Goal: Transaction & Acquisition: Purchase product/service

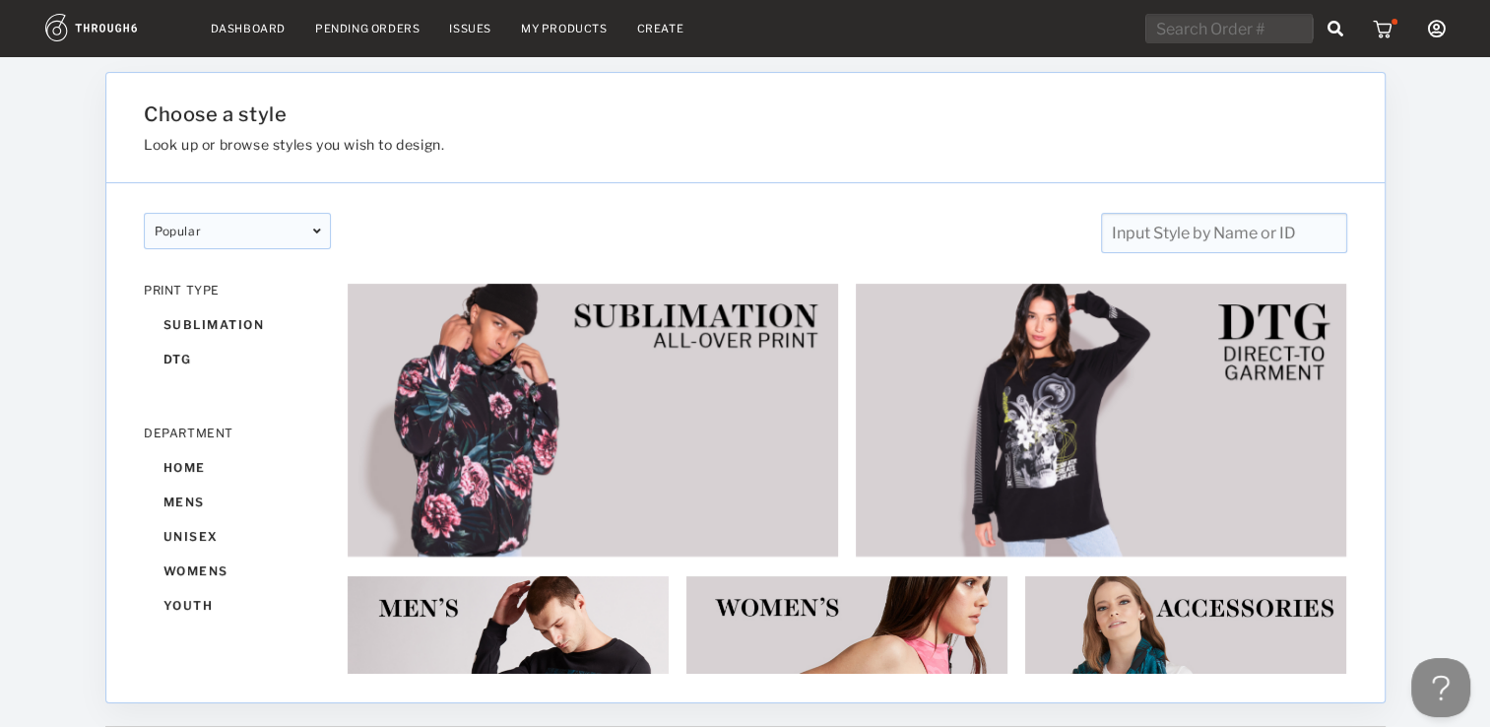
click at [548, 21] on nav "Dashboard Pending Orders Issues My Products Create My Account Create New Brand …" at bounding box center [745, 29] width 1400 height 31
click at [552, 29] on link "My Products" at bounding box center [564, 29] width 87 height 14
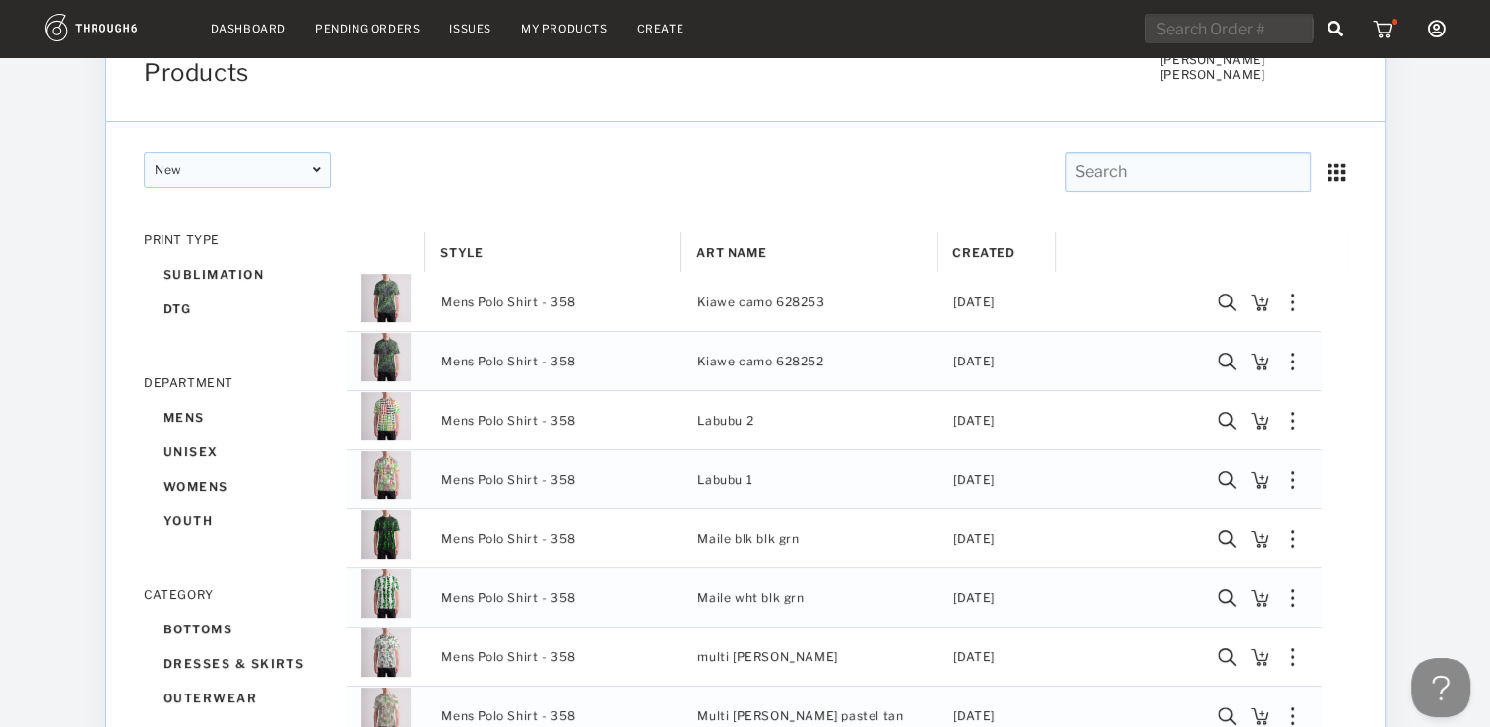
scroll to position [99, 0]
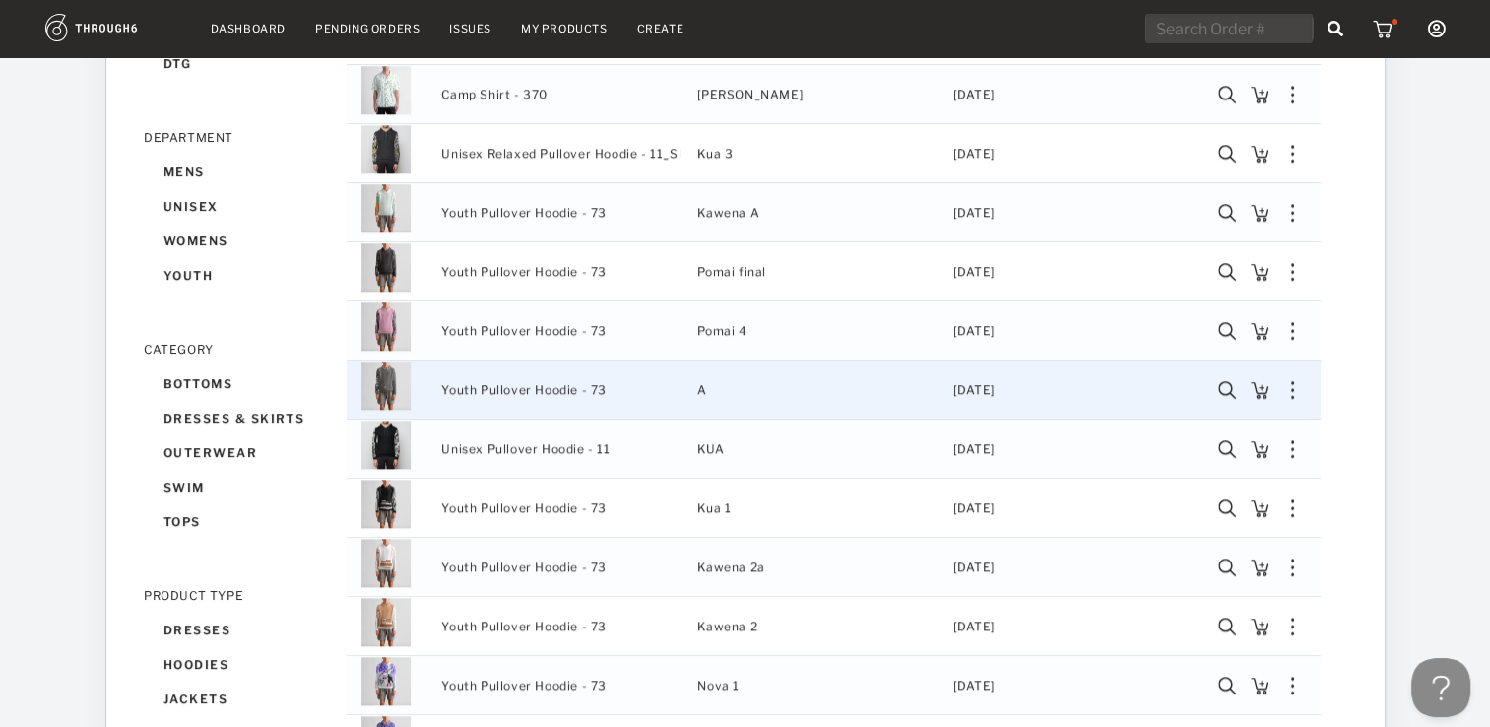
scroll to position [1478, 0]
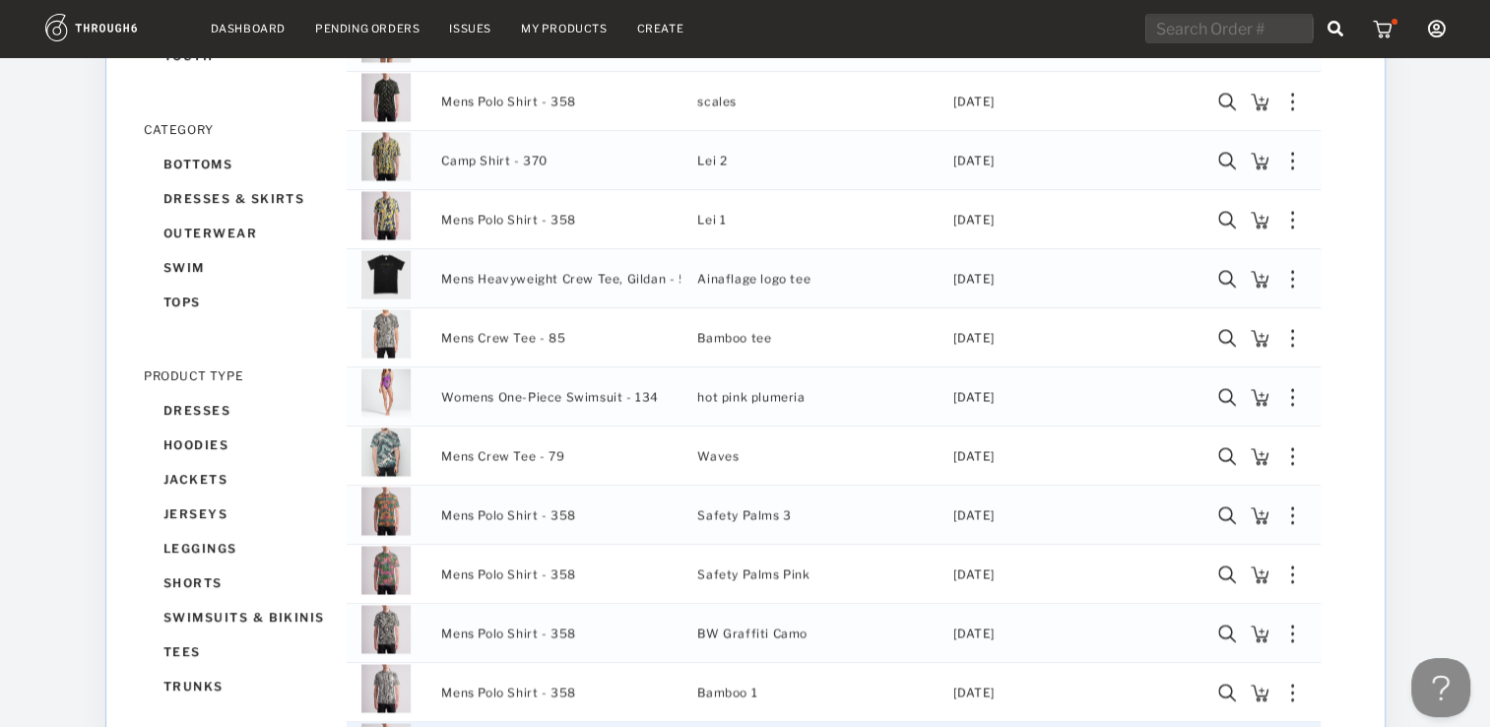
scroll to position [591, 0]
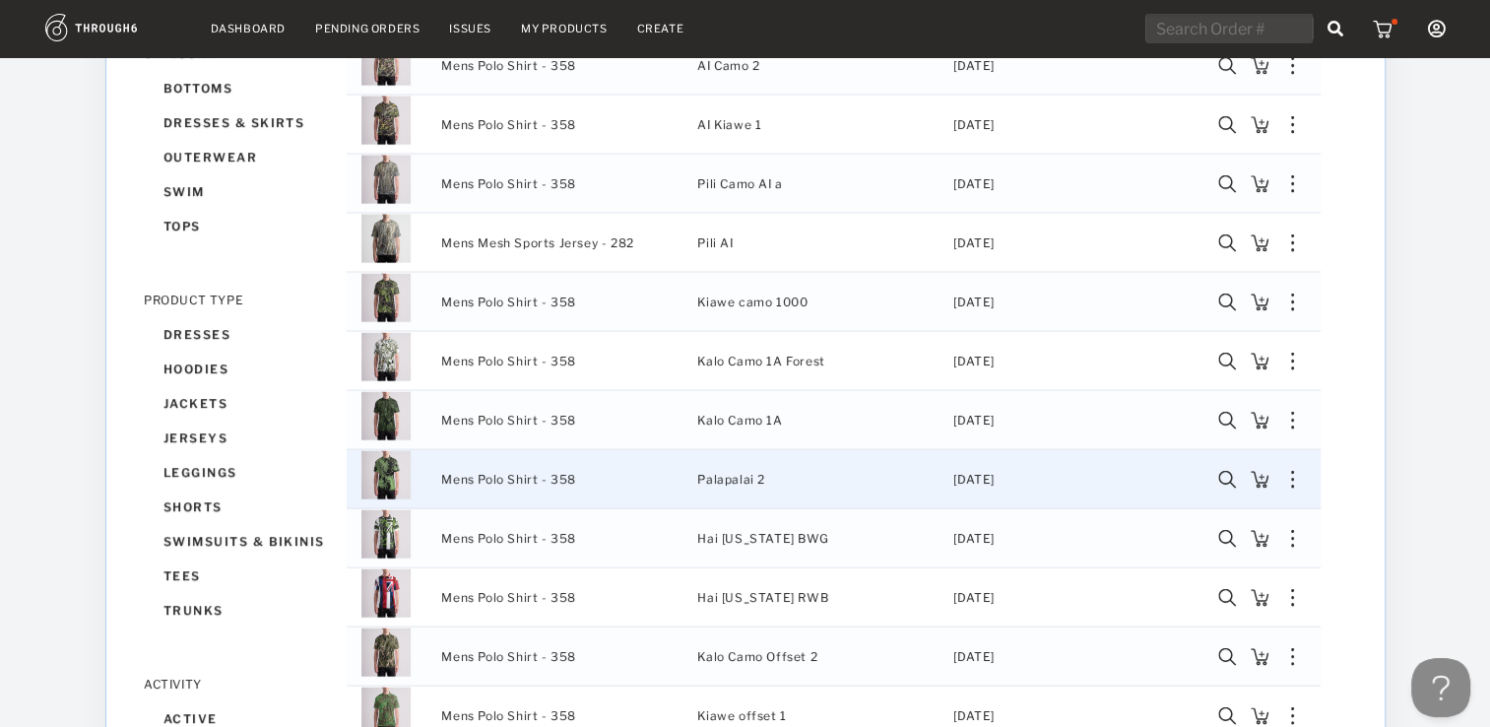
scroll to position [4169, 0]
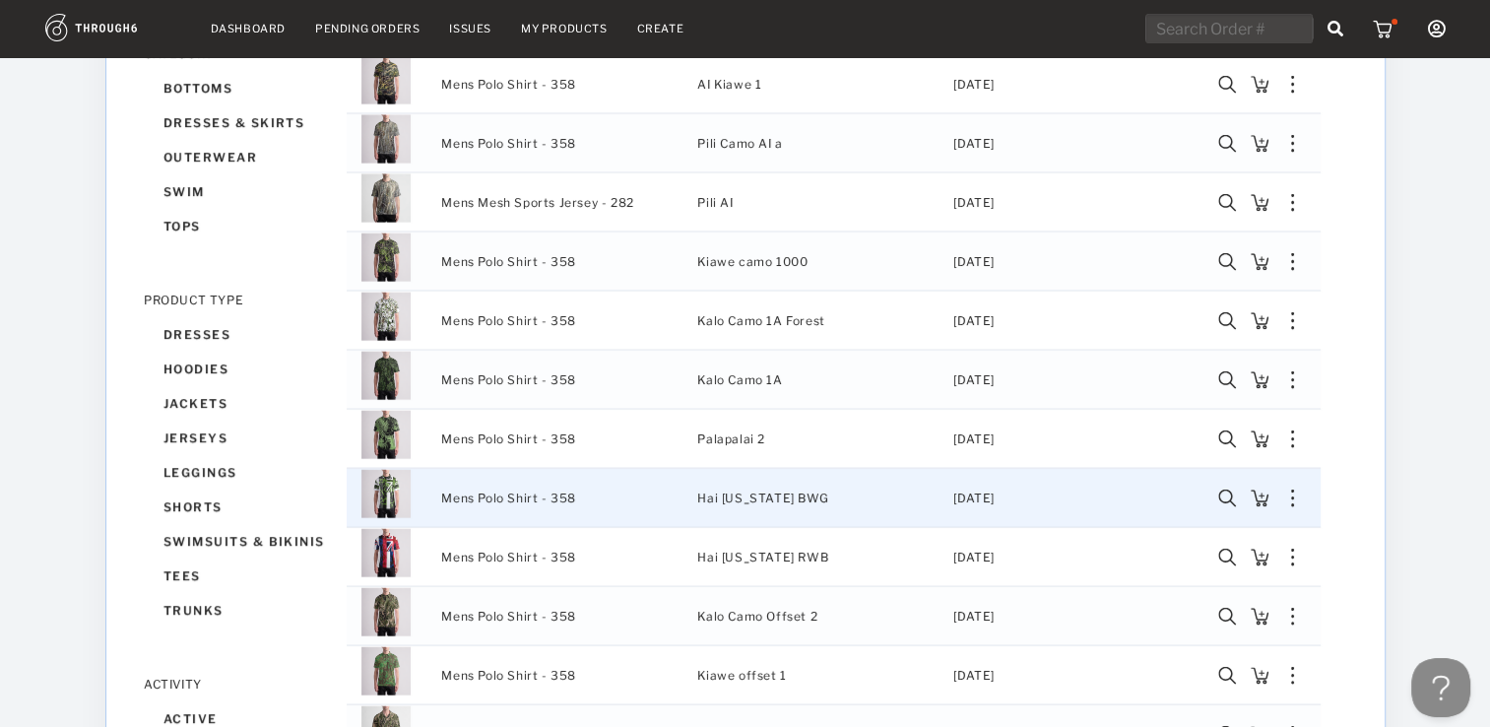
click at [373, 479] on img "Press SPACE to select this row." at bounding box center [386, 493] width 49 height 49
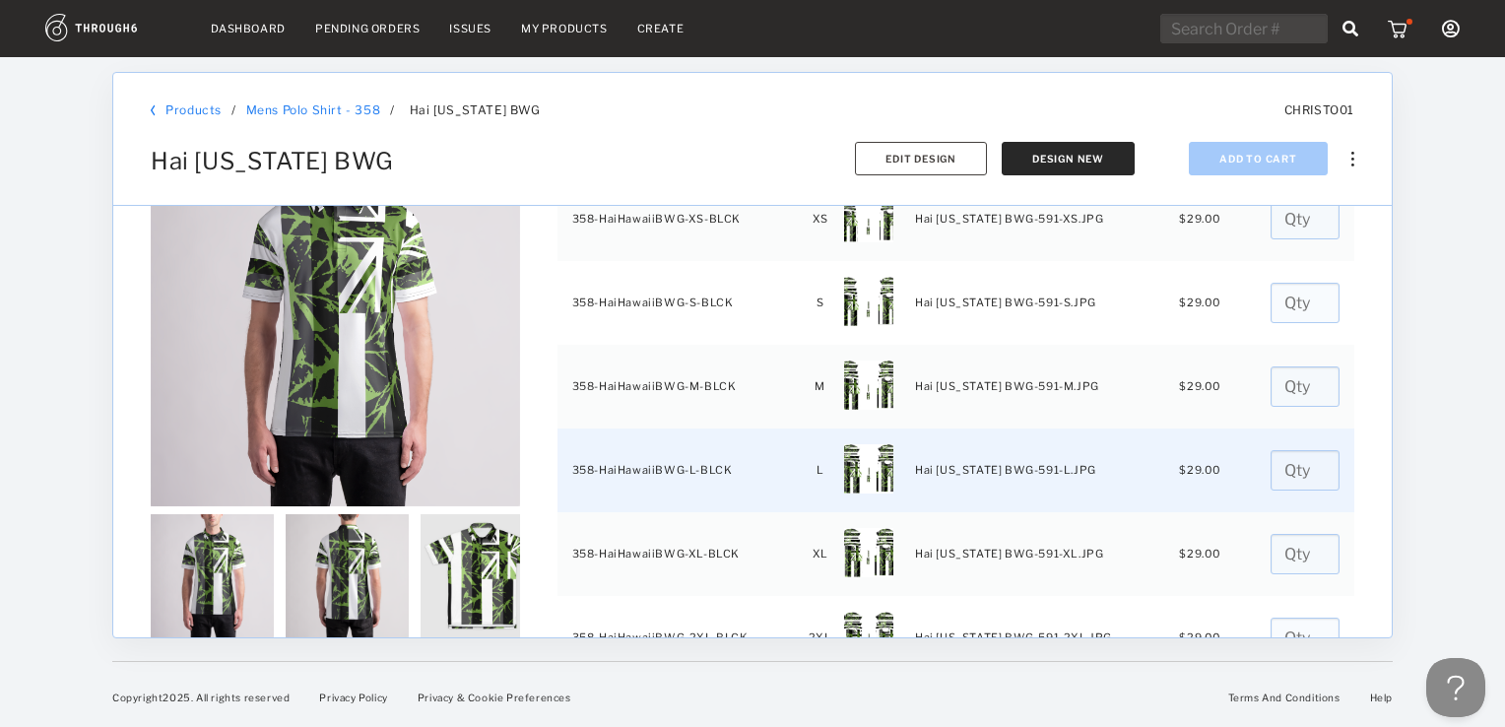
scroll to position [197, 0]
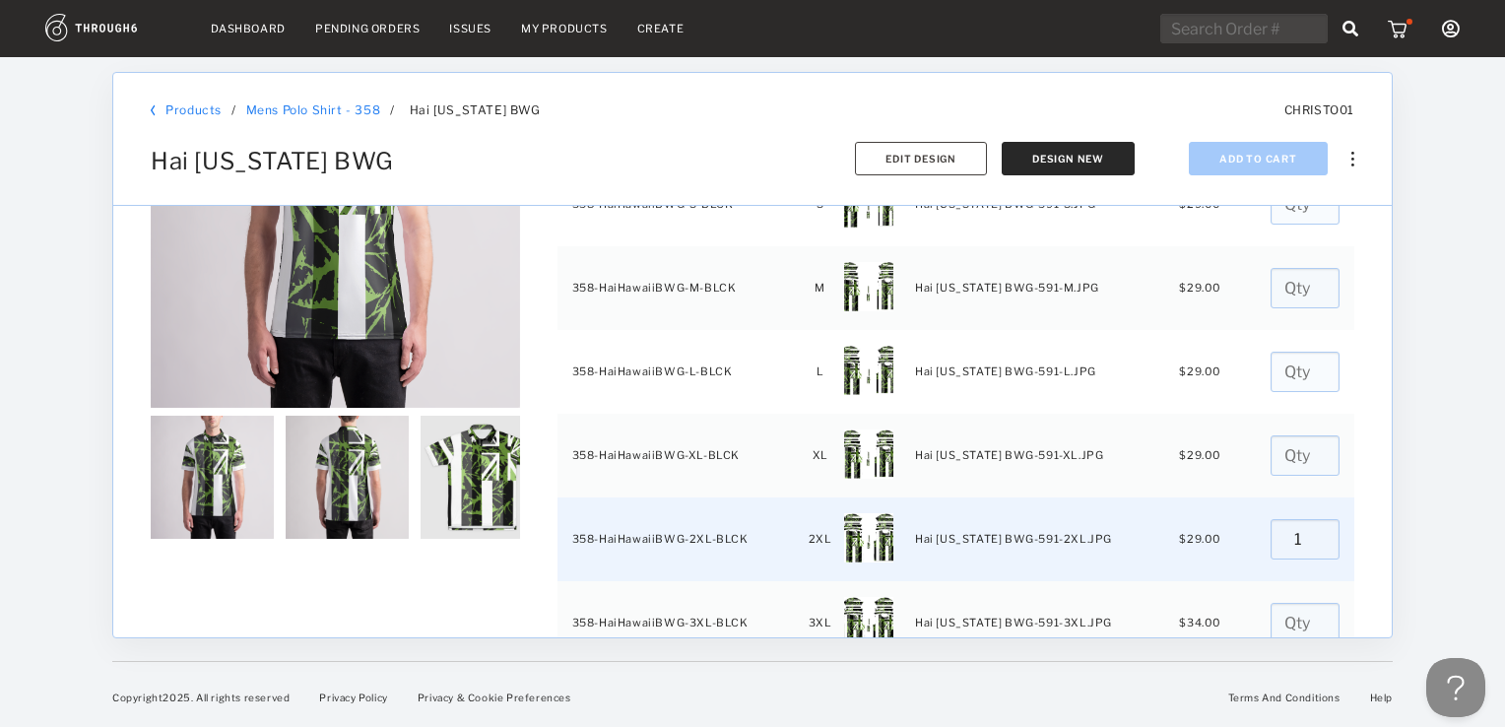
type input "1"
click at [1307, 531] on input "1" at bounding box center [1305, 539] width 69 height 40
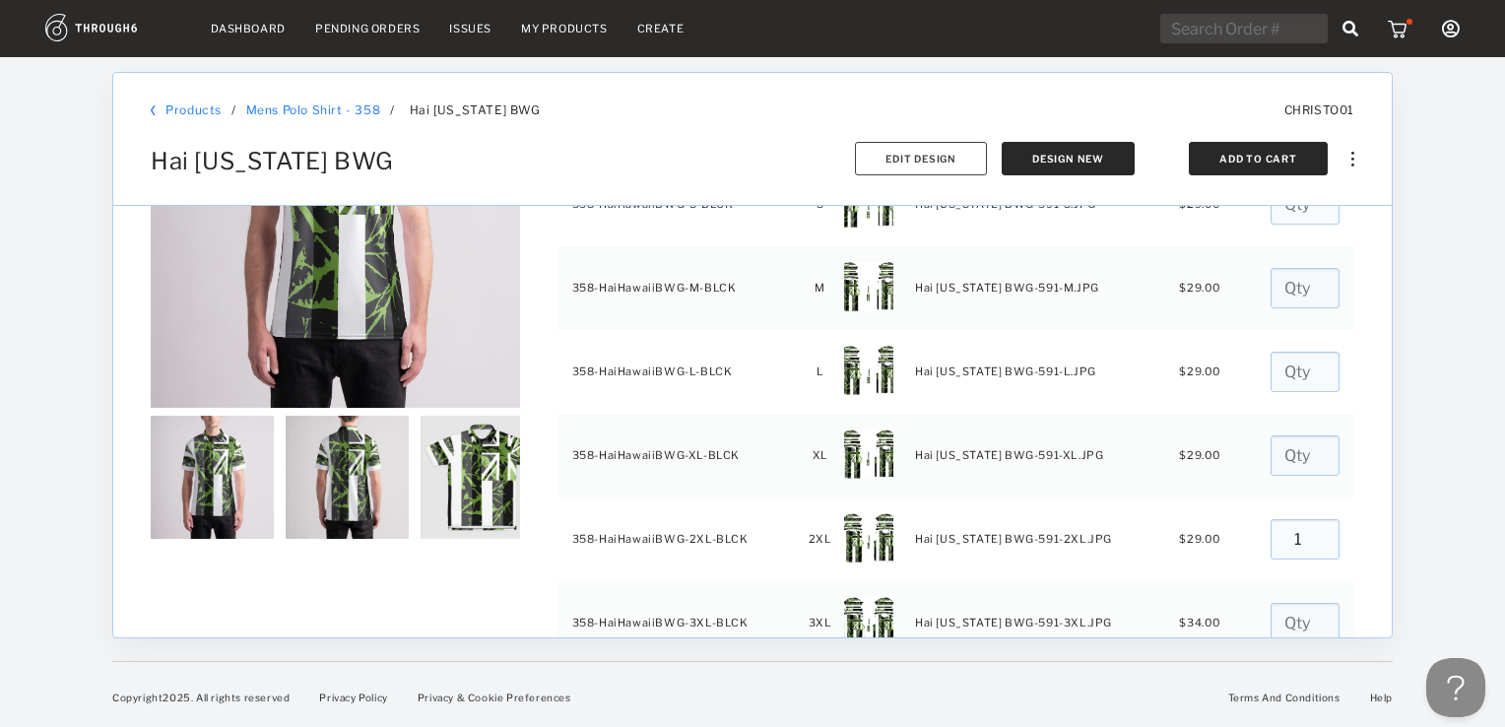
click at [1267, 154] on button "Add To Cart" at bounding box center [1258, 158] width 139 height 33
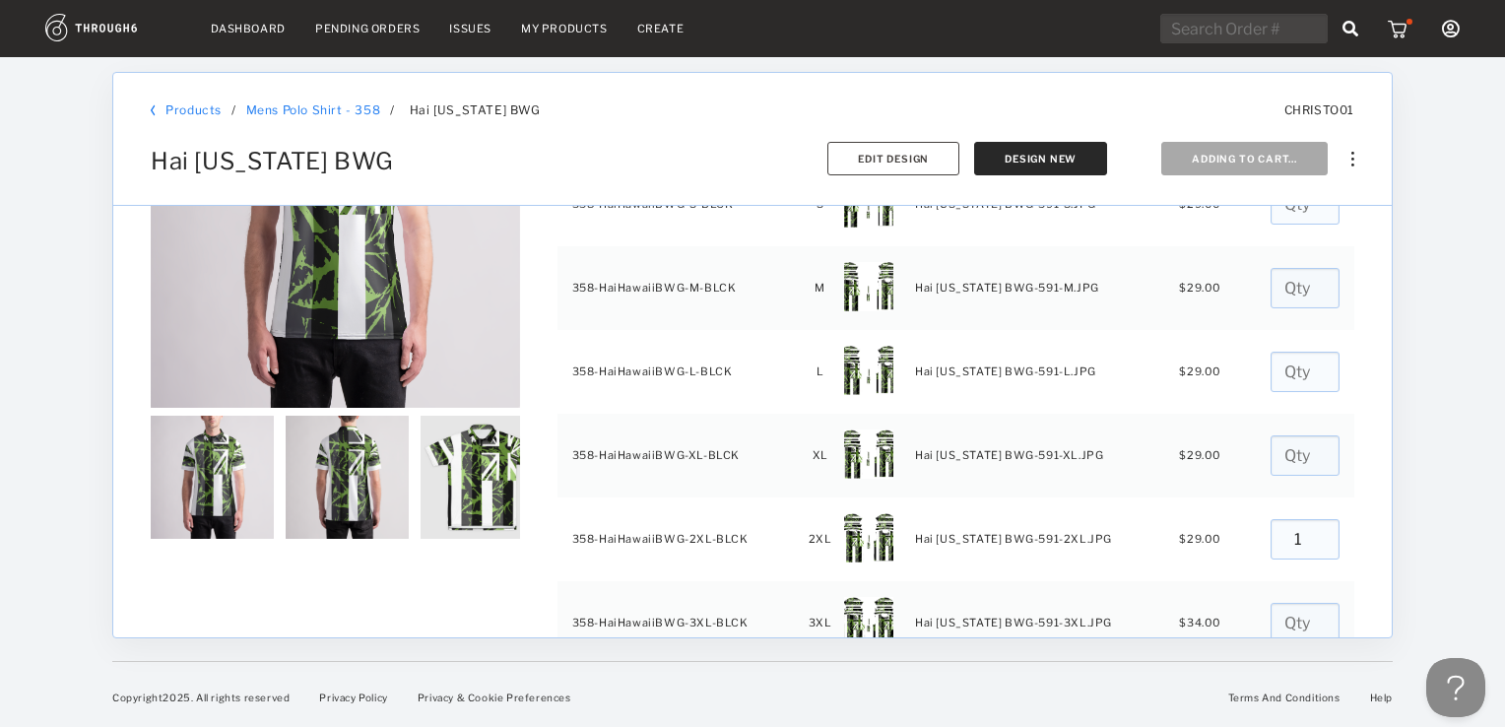
type input "0"
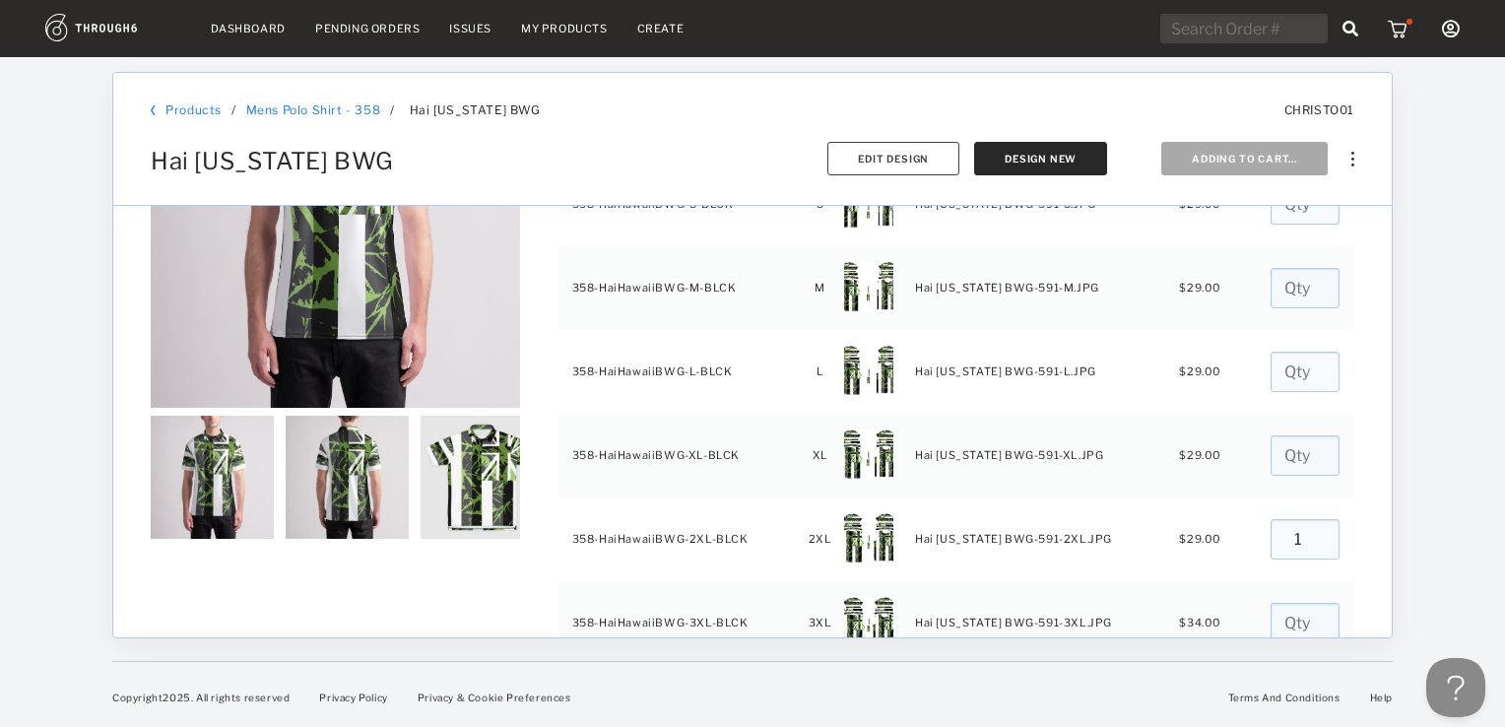
type input "0"
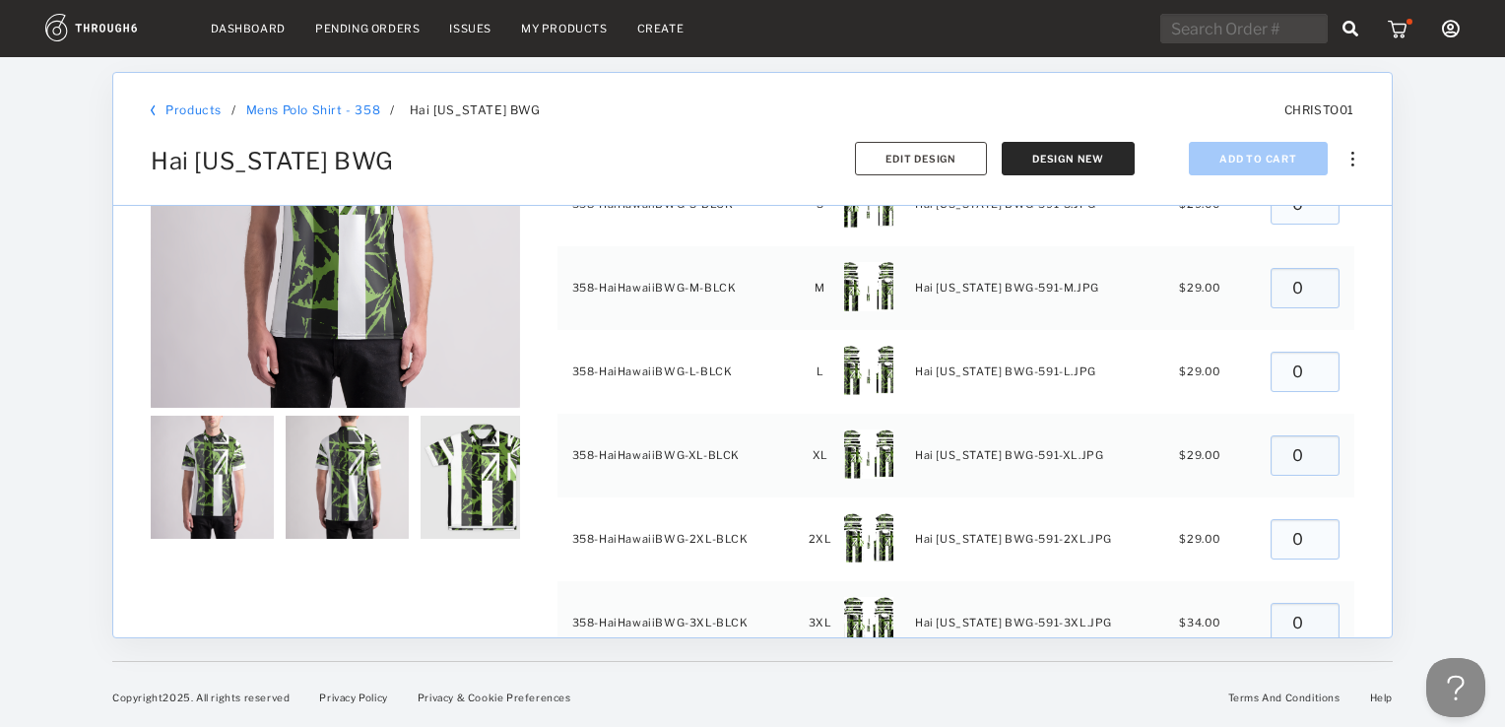
click at [1397, 26] on img at bounding box center [1400, 29] width 25 height 20
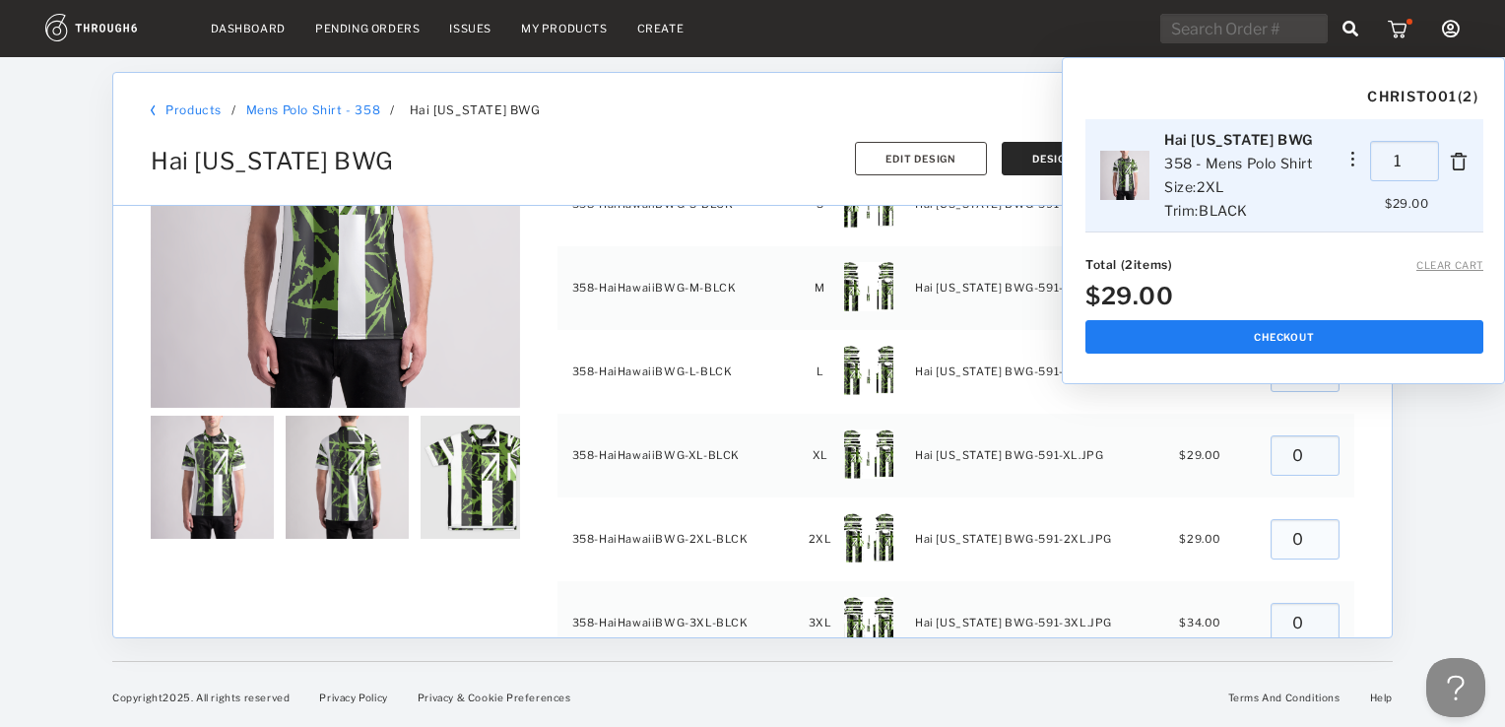
type input "1"
click at [1418, 164] on input "1" at bounding box center [1404, 161] width 69 height 40
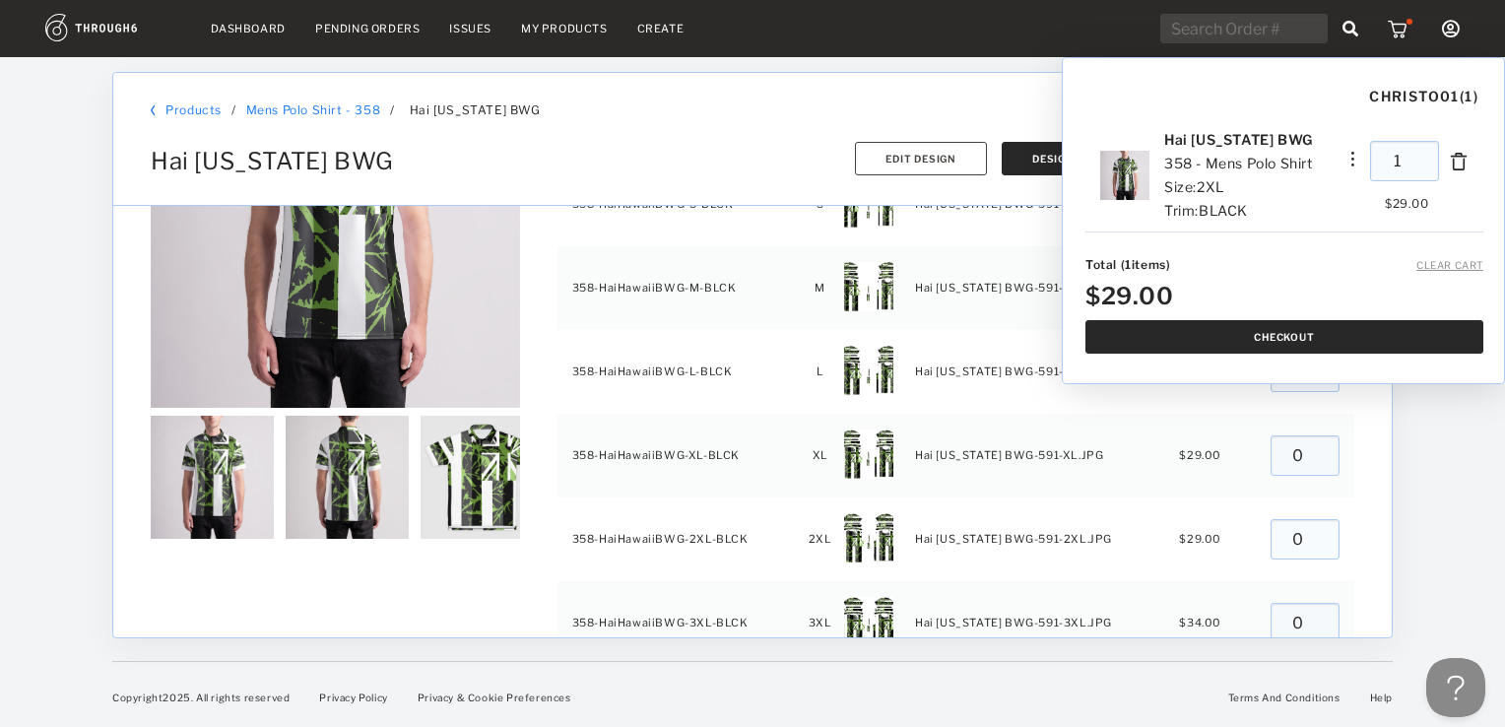
click at [1291, 335] on button "Checkout" at bounding box center [1284, 336] width 398 height 33
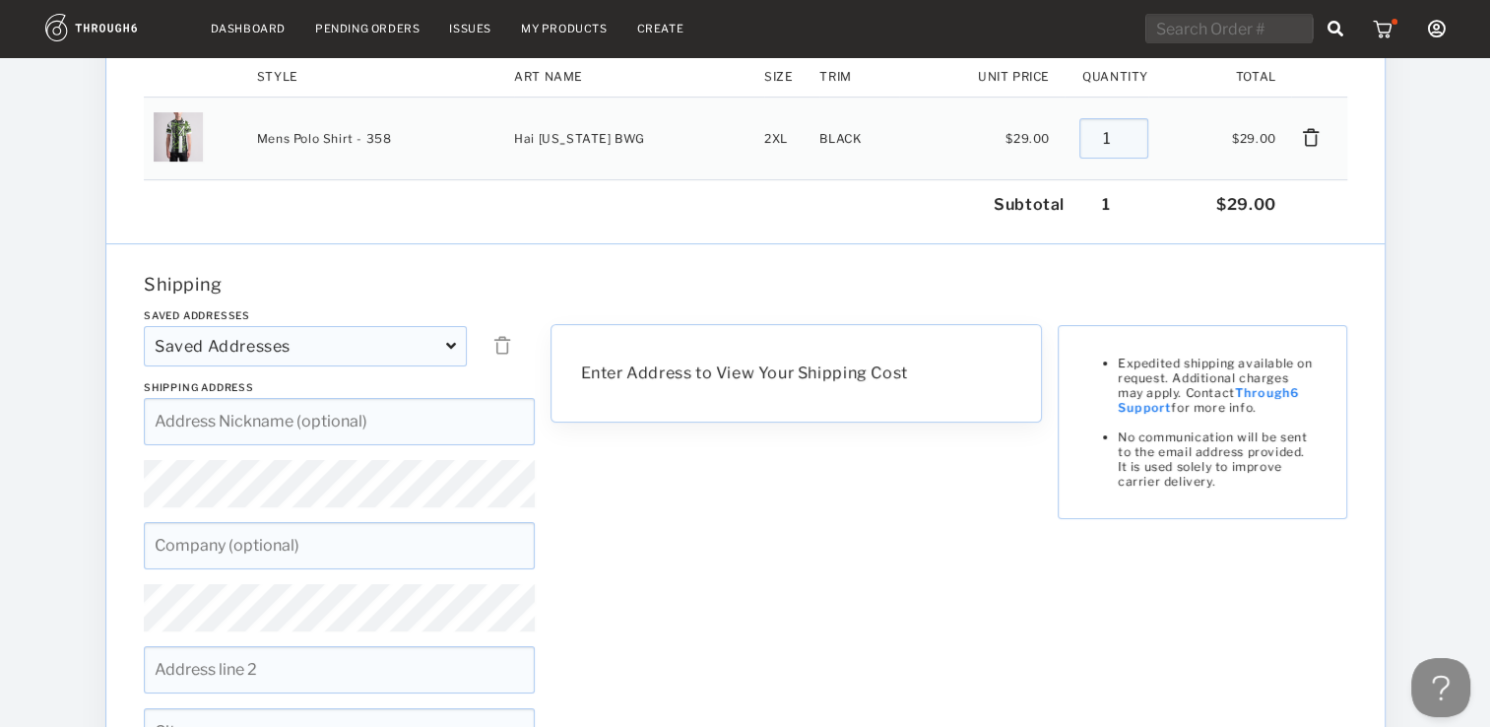
scroll to position [197, 0]
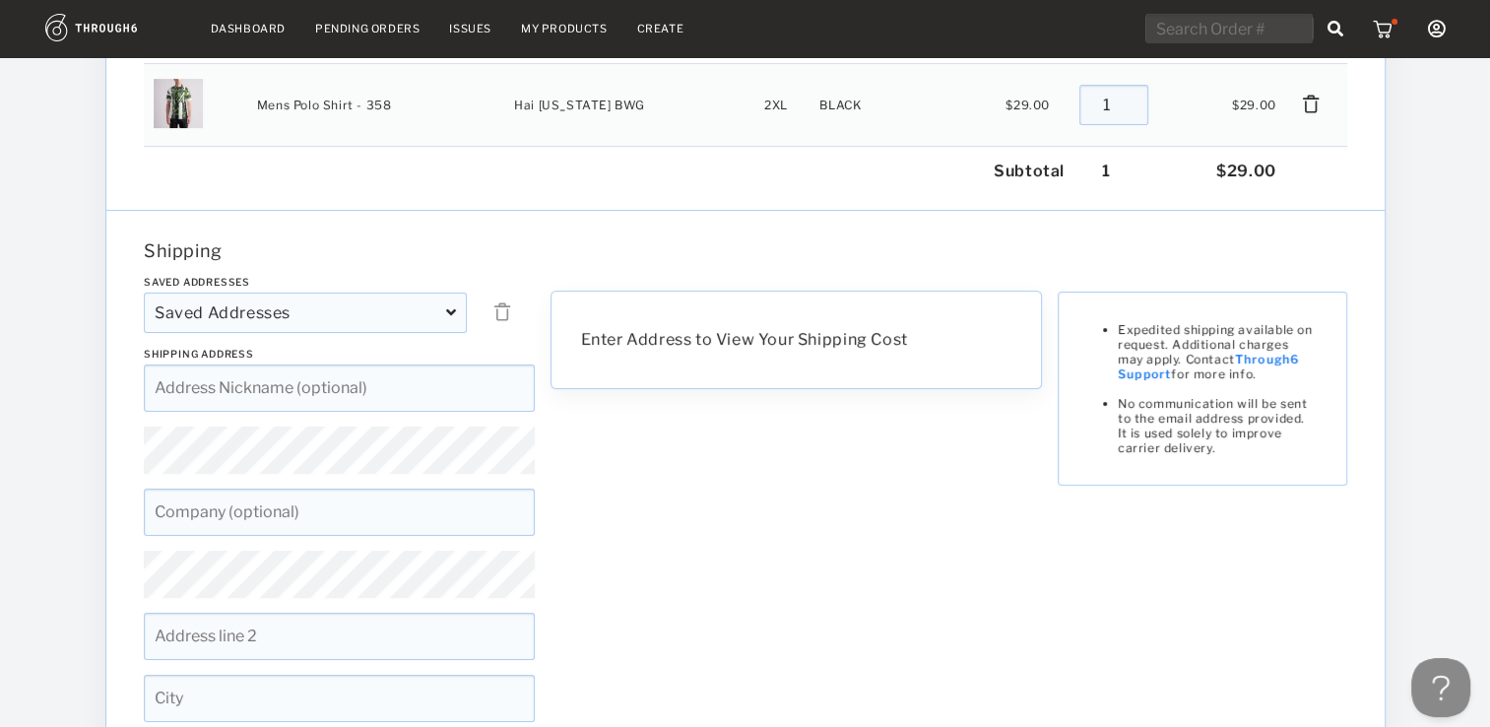
click at [449, 321] on div "Saved Addresses" at bounding box center [305, 313] width 323 height 40
click at [306, 483] on div "Saved Addresses [PERSON_NAME] [PERSON_NAME], [STREET_ADDRESS], [GEOGRAPHIC_DATA…" at bounding box center [339, 616] width 407 height 681
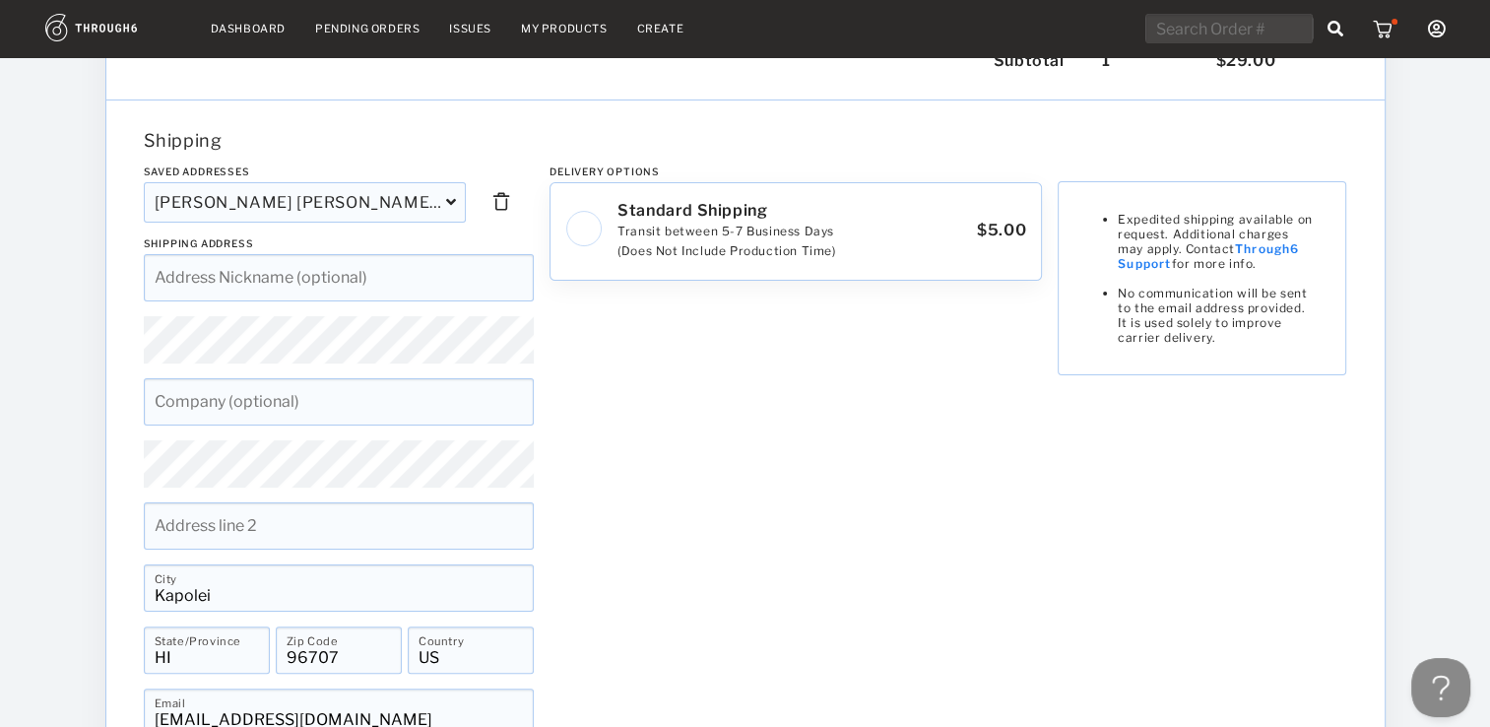
scroll to position [394, 0]
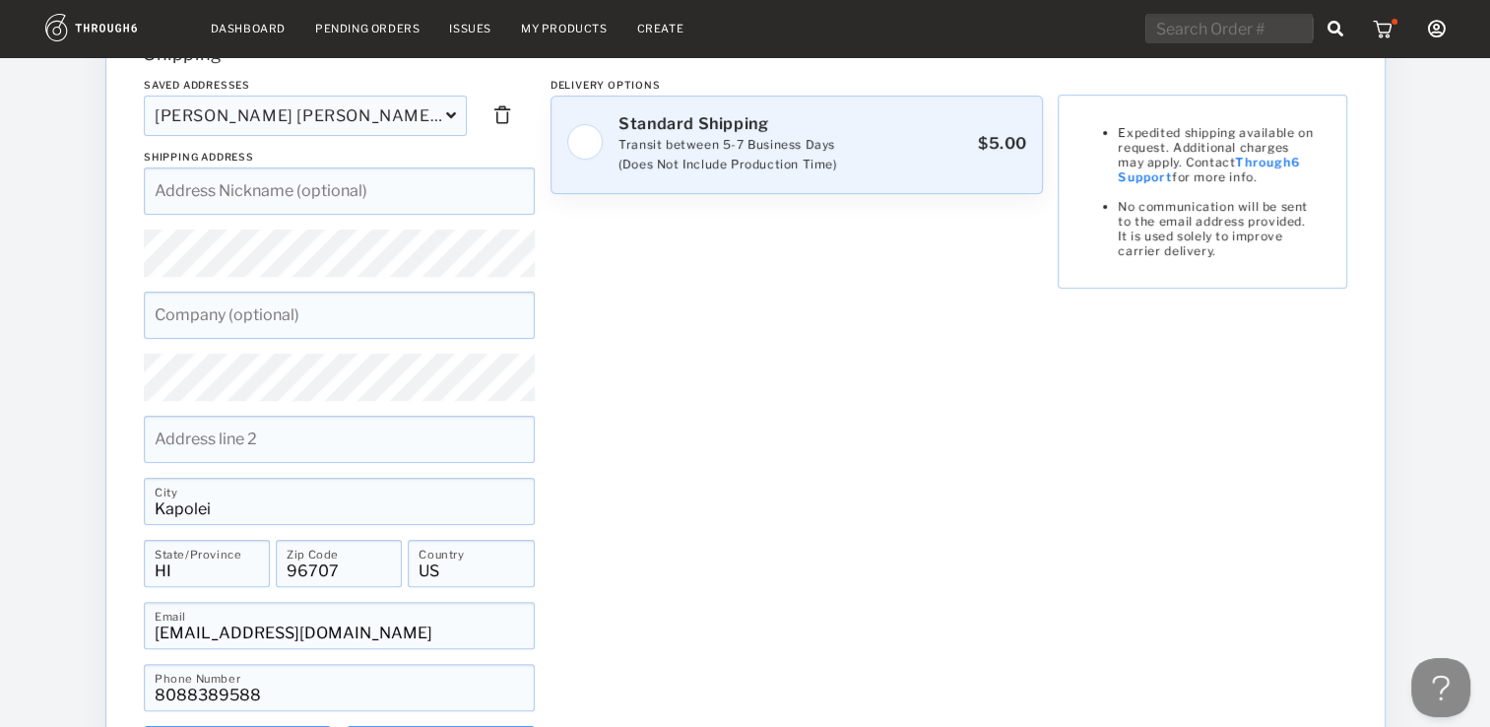
click at [584, 151] on img at bounding box center [583, 141] width 37 height 37
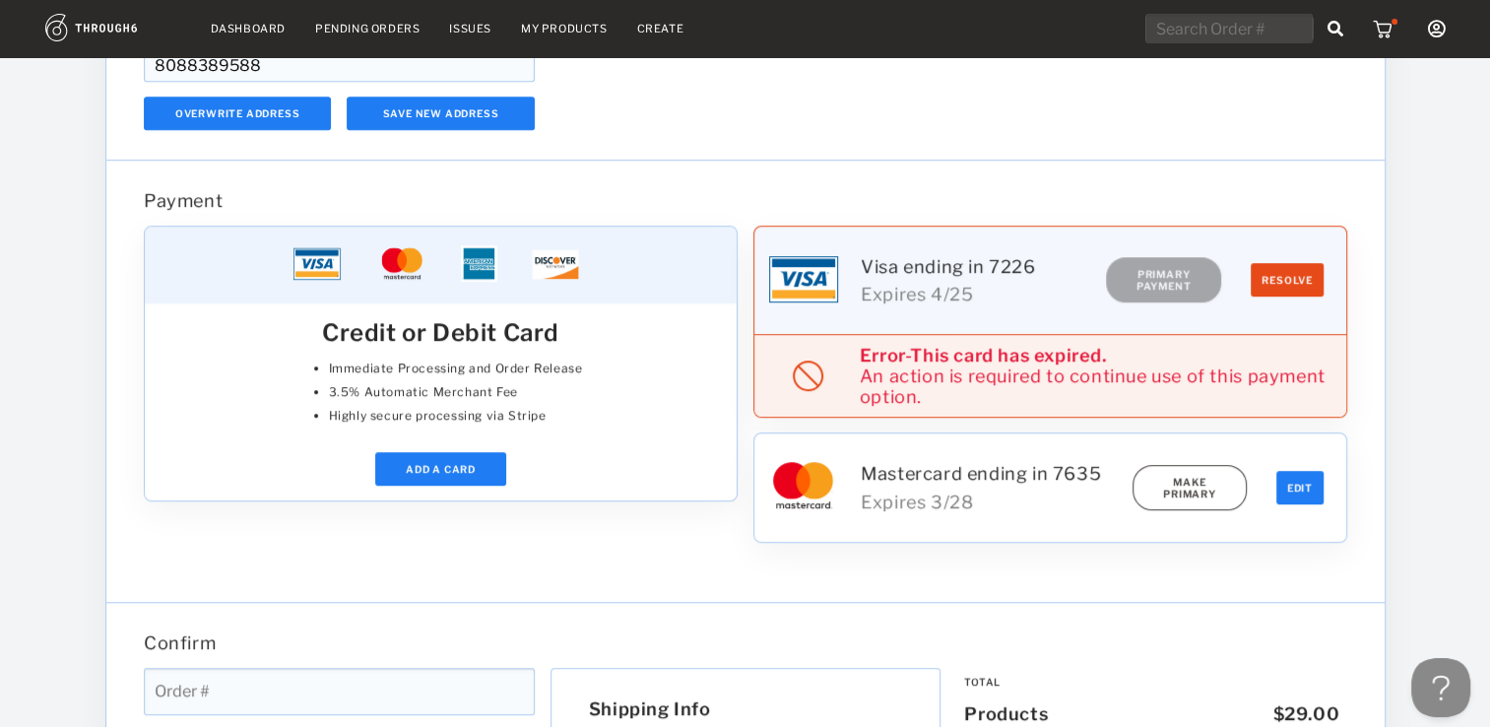
scroll to position [1084, 0]
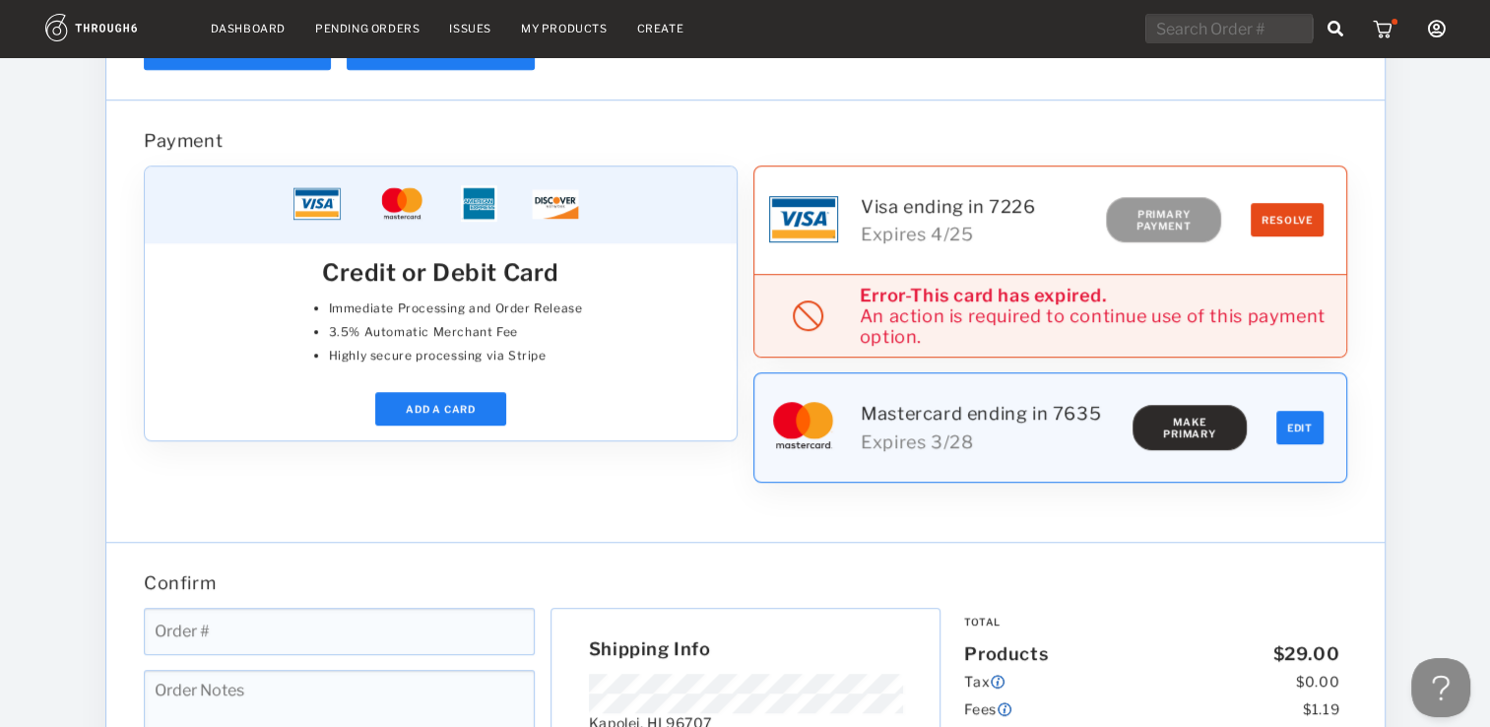
click at [1179, 445] on button "Make Primary" at bounding box center [1190, 427] width 114 height 45
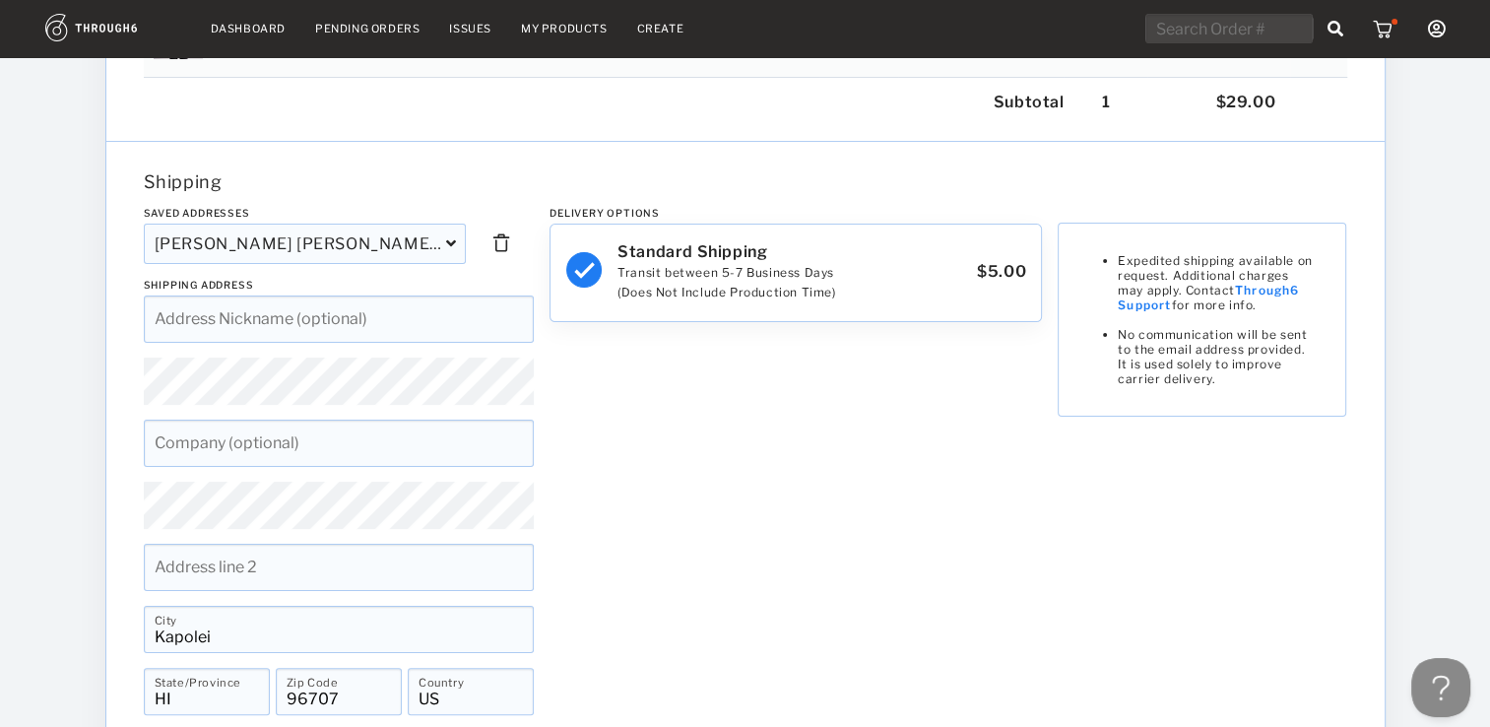
scroll to position [0, 0]
